Goal: Information Seeking & Learning: Understand process/instructions

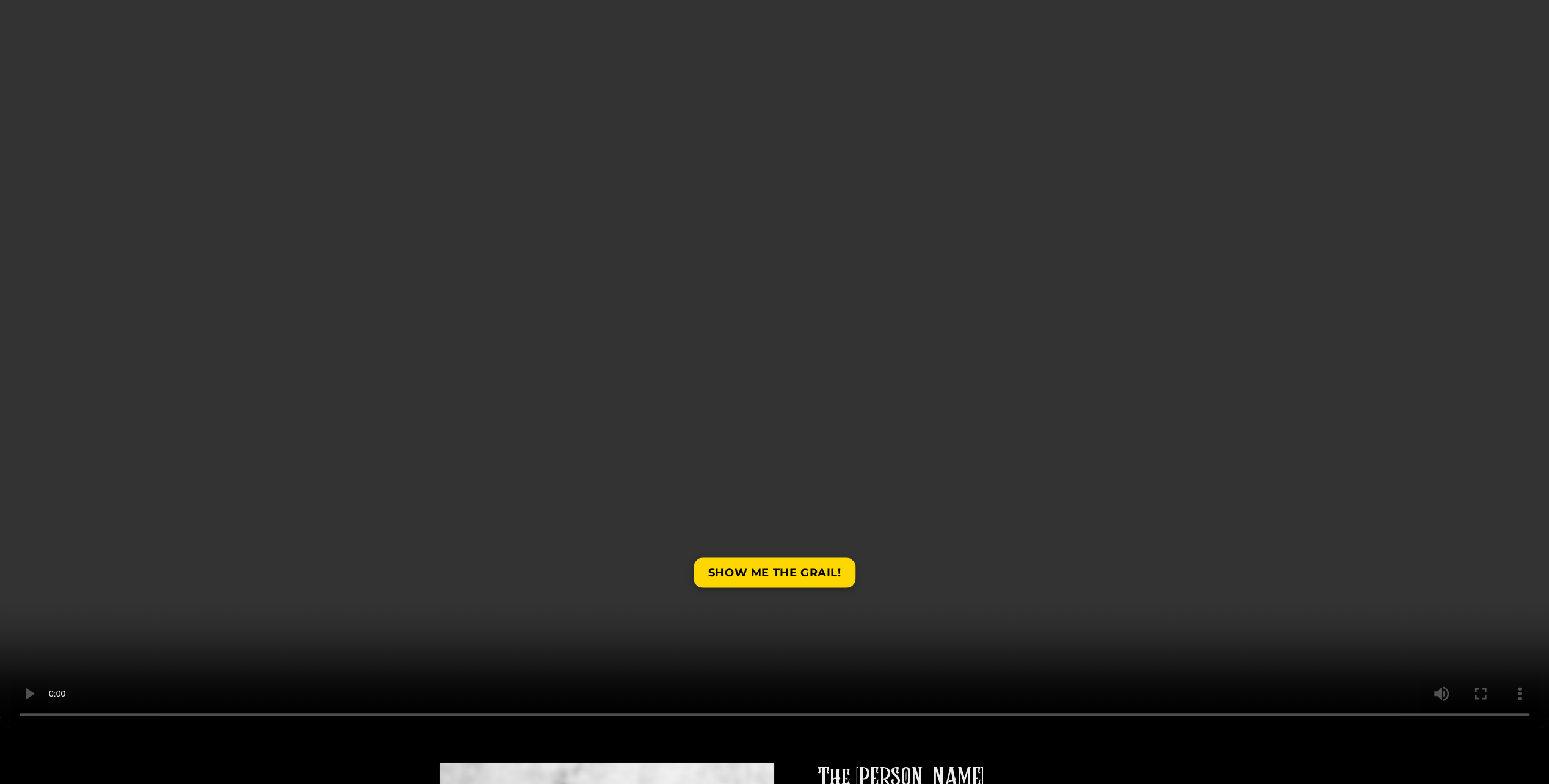
scroll to position [183, 0]
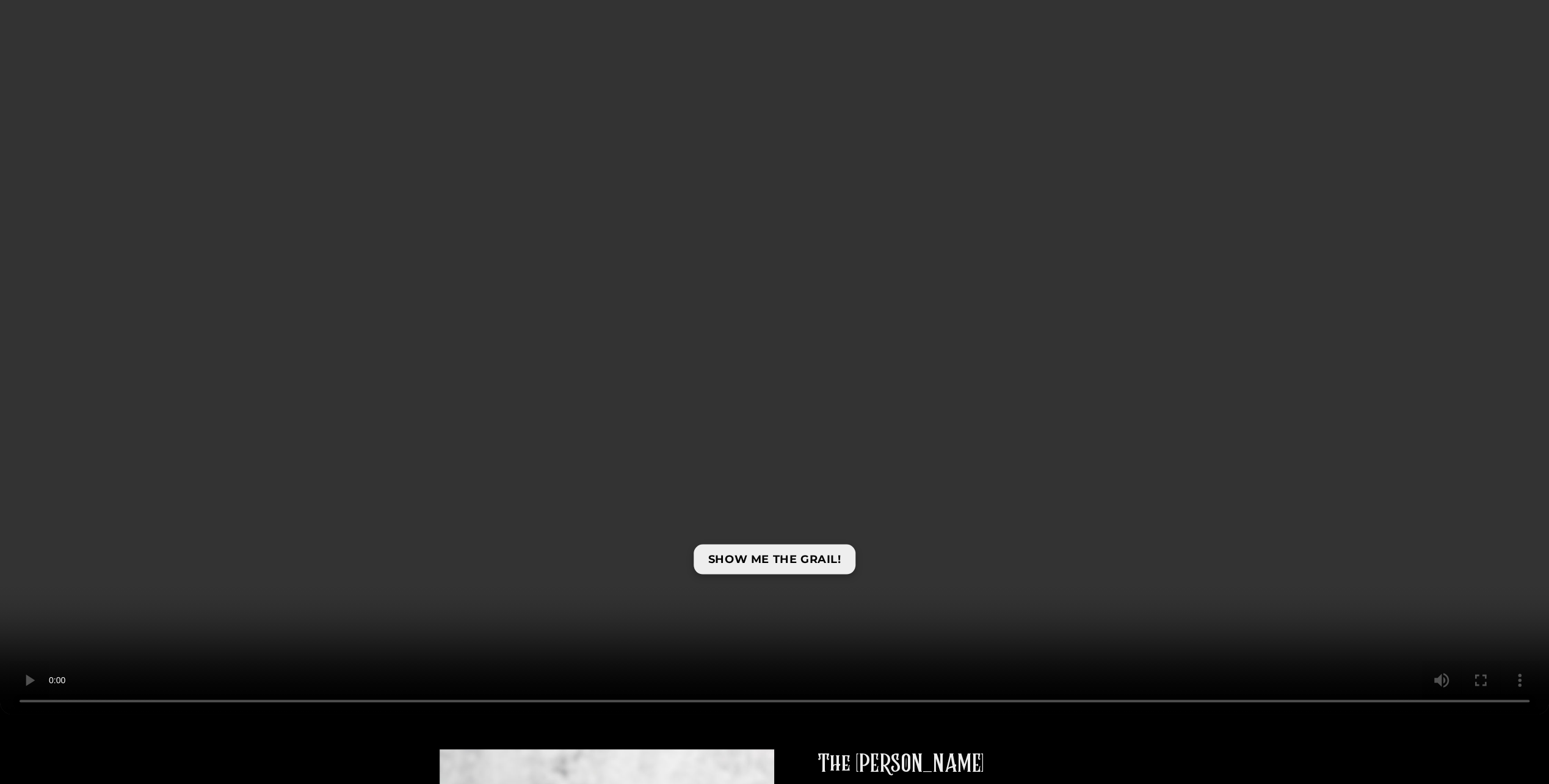
click at [813, 557] on link "SHOW ME THE GRAIL!" at bounding box center [774, 559] width 162 height 30
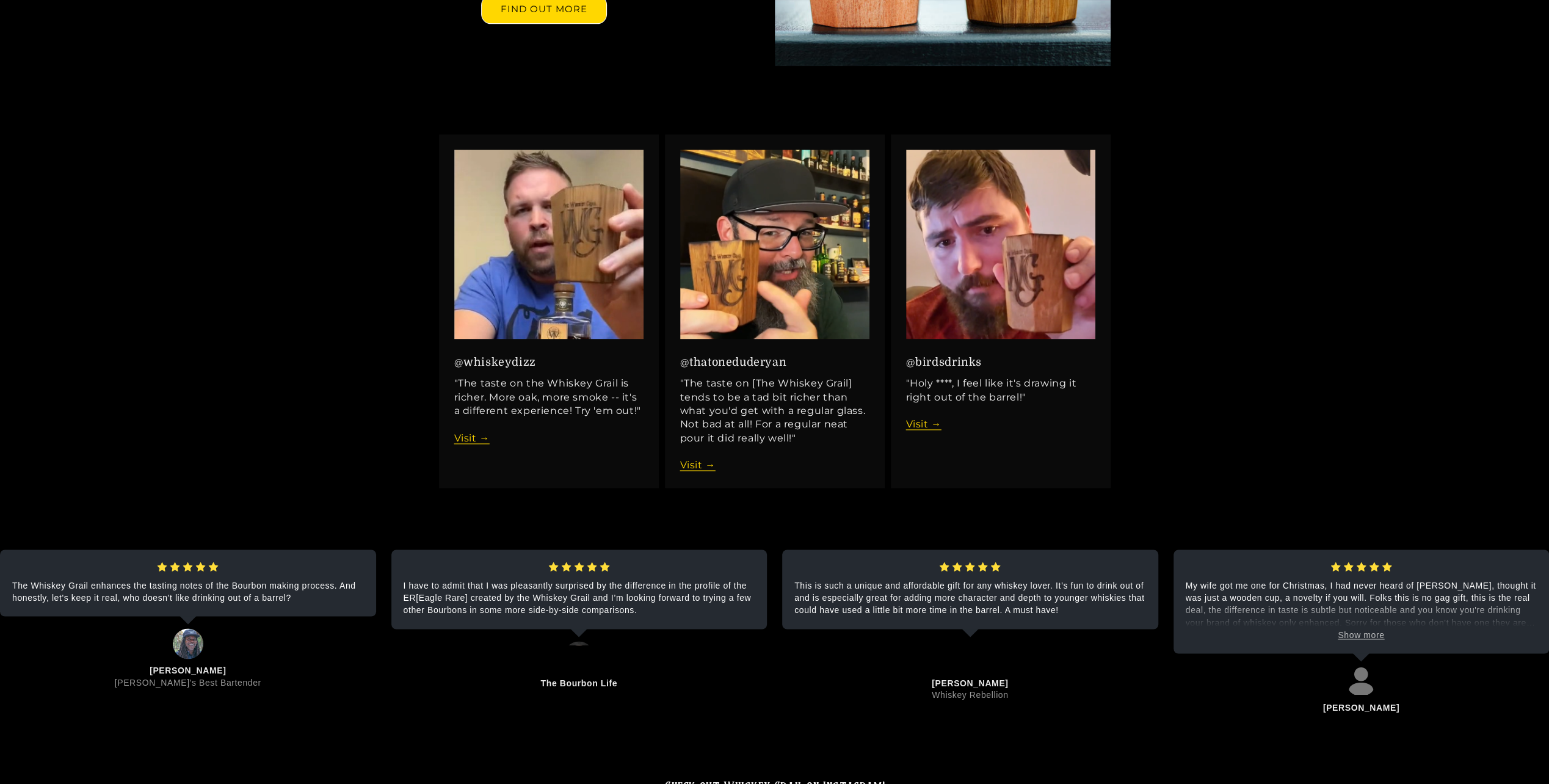
scroll to position [1587, 0]
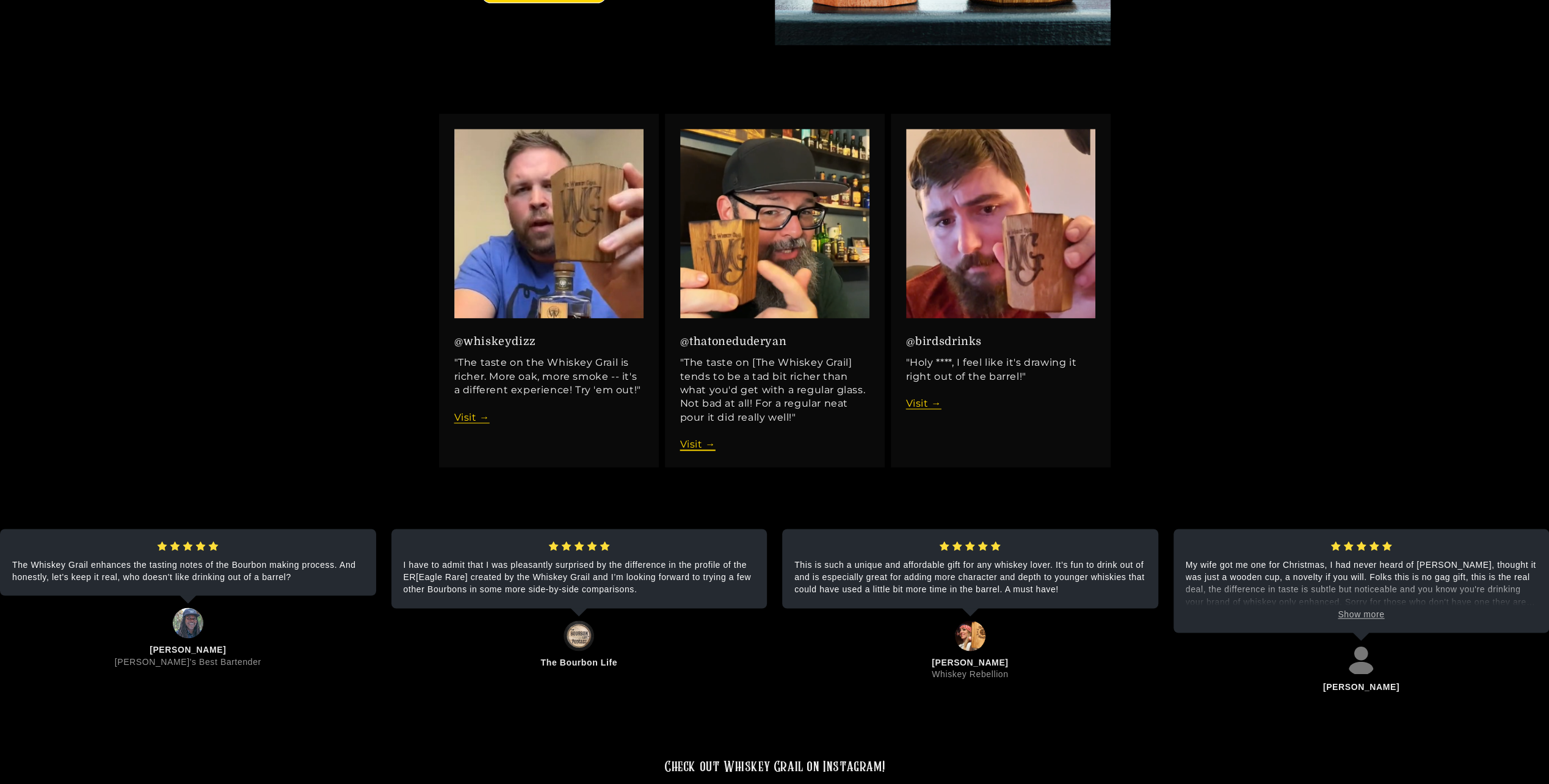
click at [700, 438] on link "Visit →" at bounding box center [698, 444] width 35 height 12
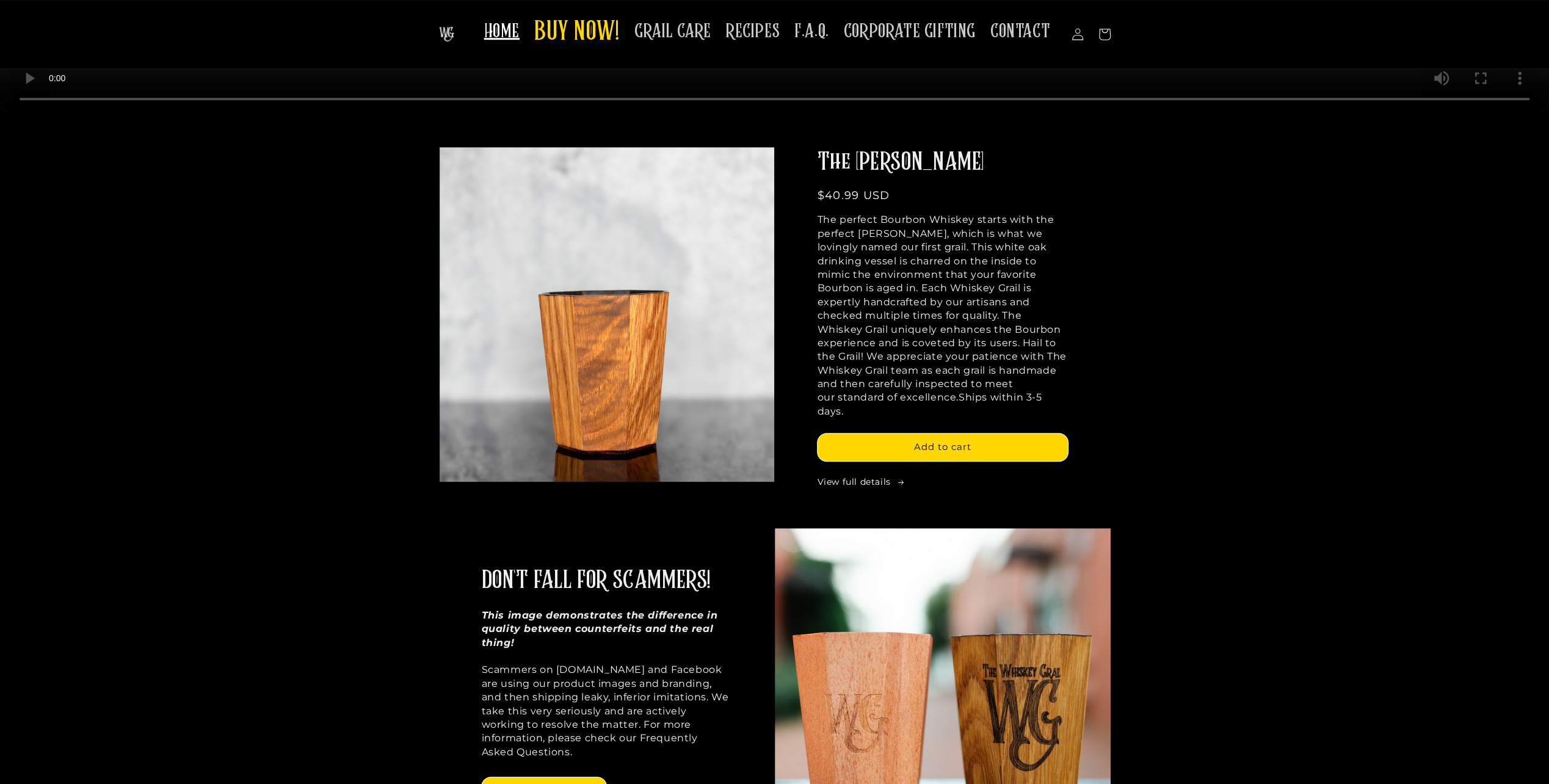
scroll to position [611, 0]
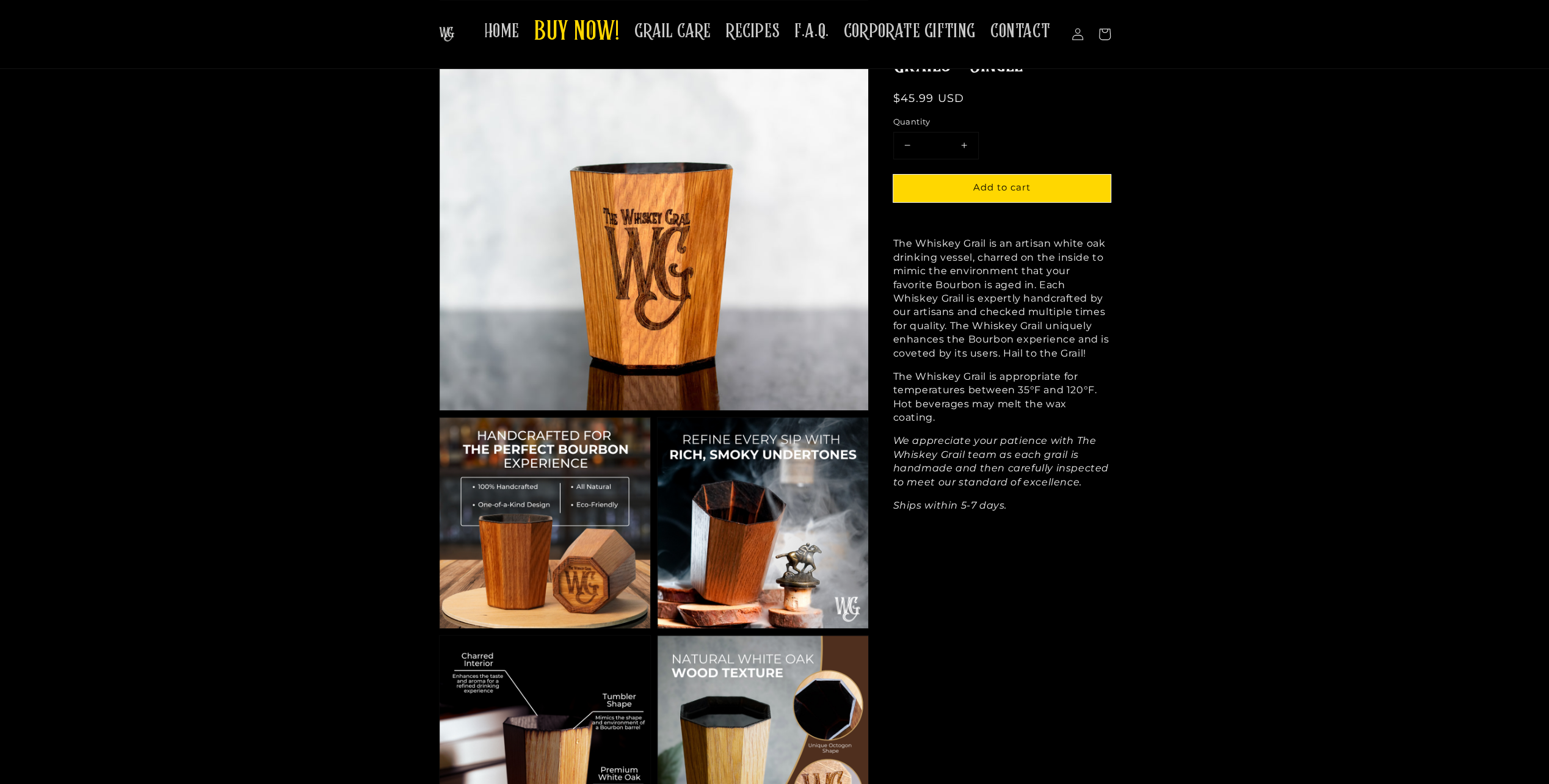
scroll to position [61, 0]
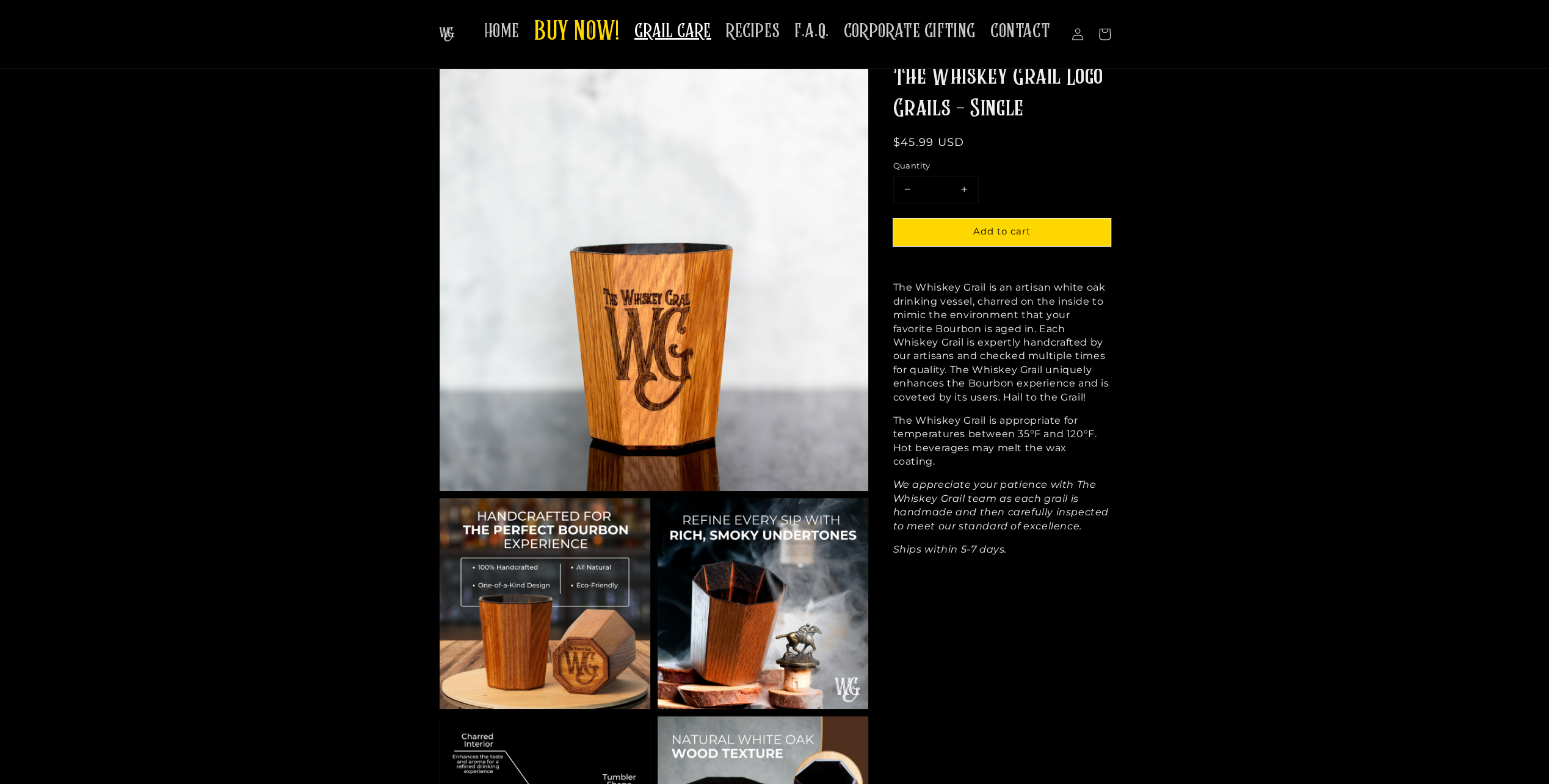
click at [680, 21] on span "GRAIL CARE" at bounding box center [673, 31] width 77 height 24
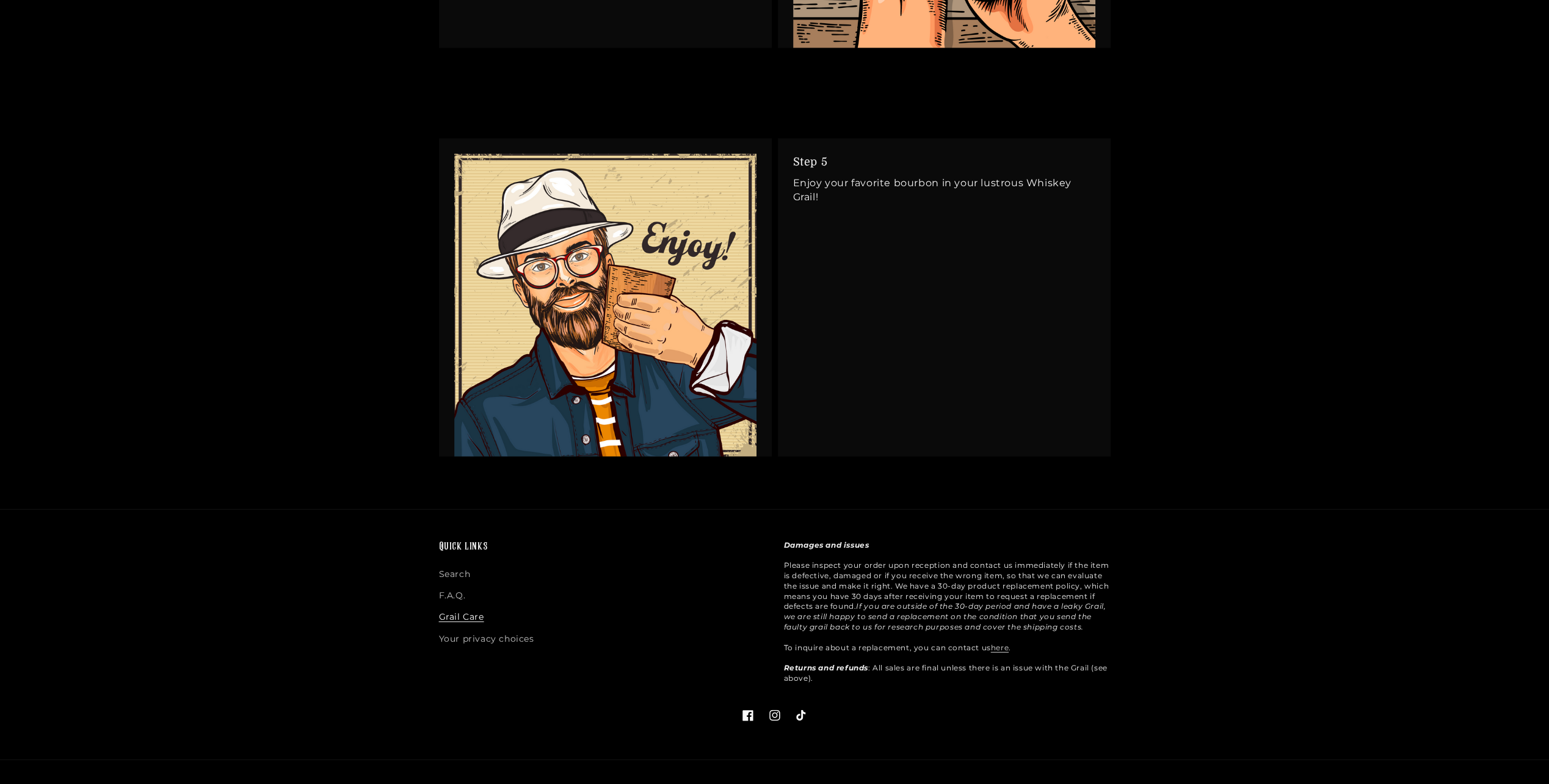
scroll to position [2544, 0]
